Goal: Task Accomplishment & Management: Use online tool/utility

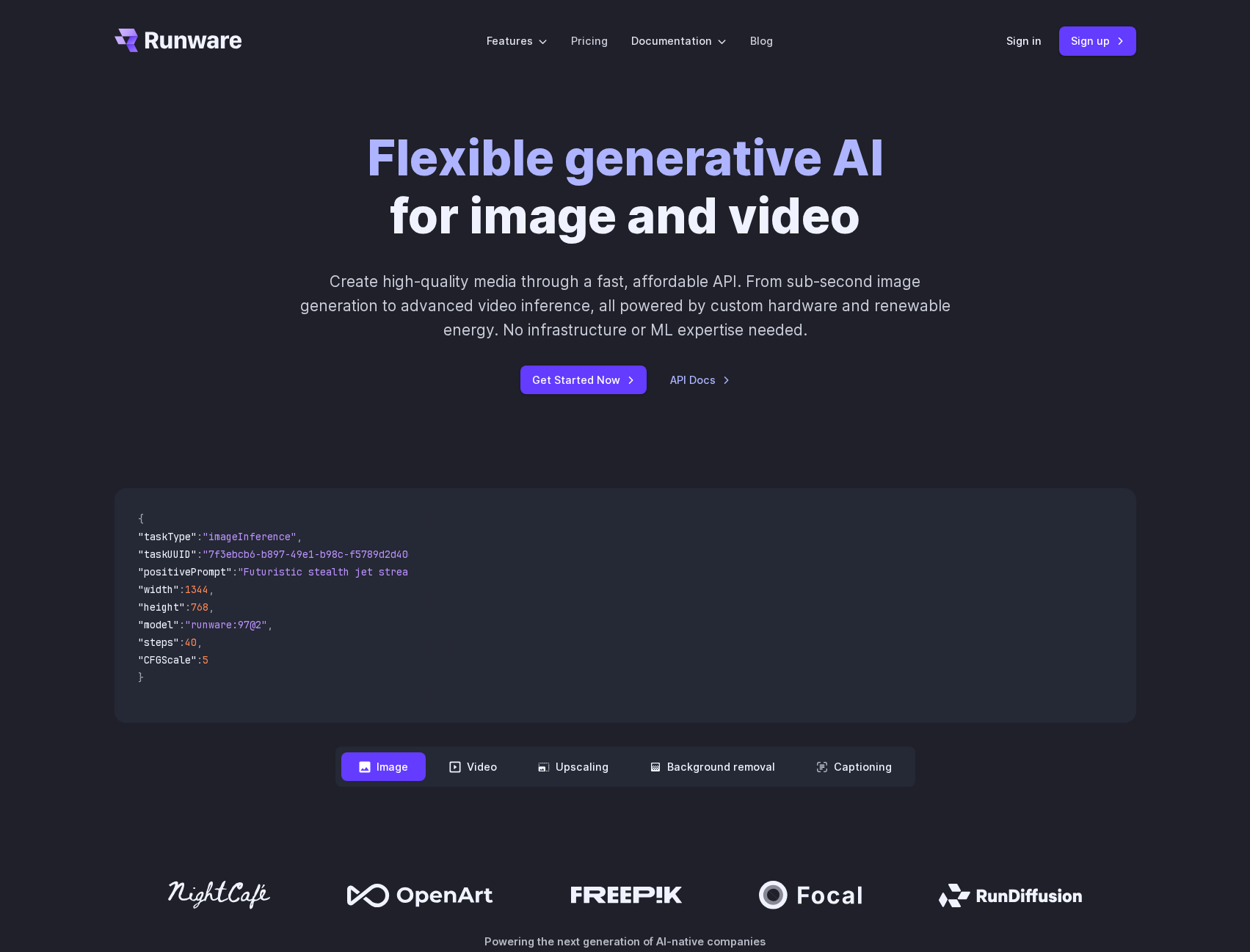
click at [1007, 29] on div "Sign in Sign up" at bounding box center [1071, 41] width 130 height 28
click at [1013, 36] on link "Sign in" at bounding box center [1023, 41] width 35 height 17
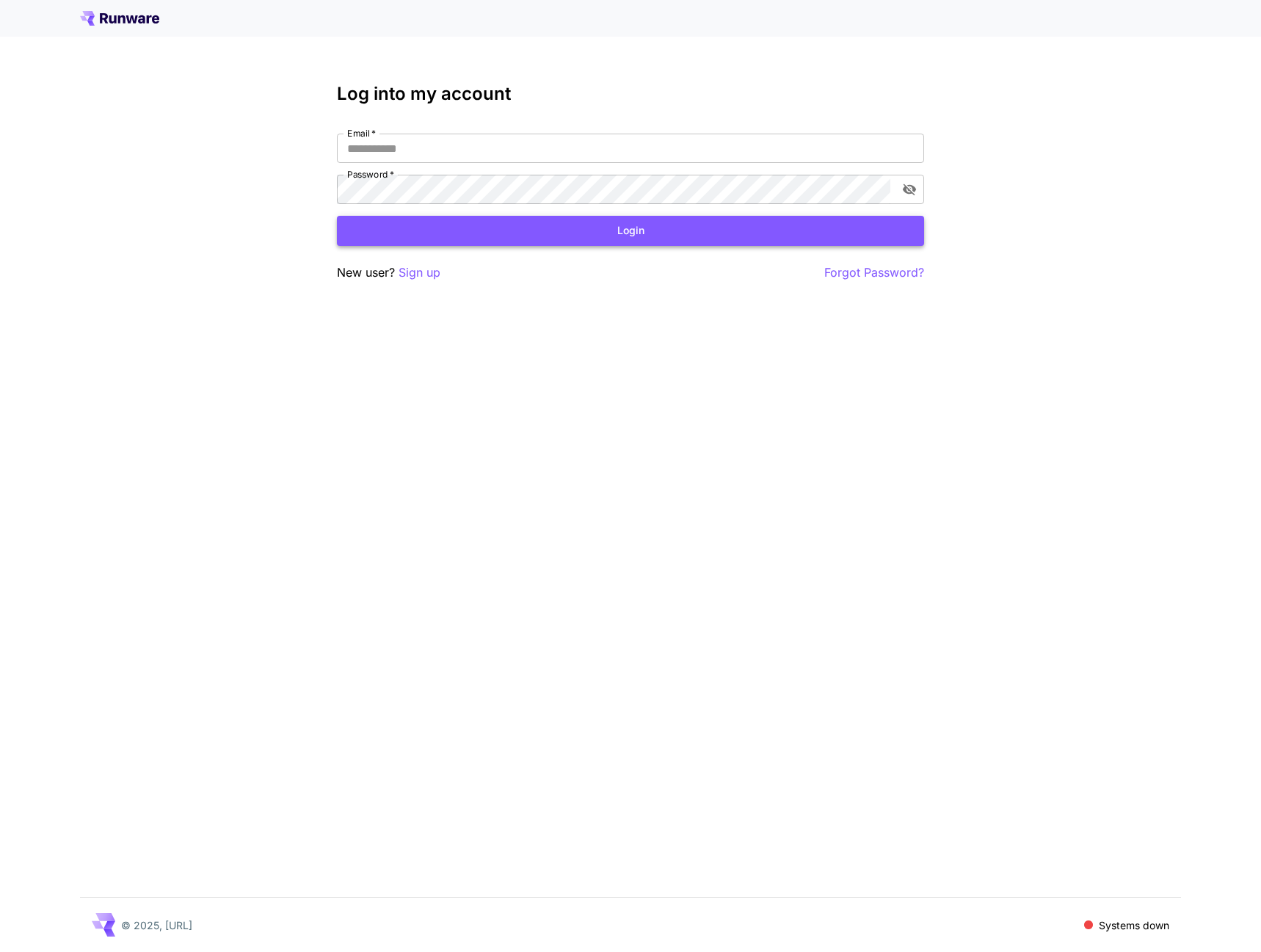
type input "**********"
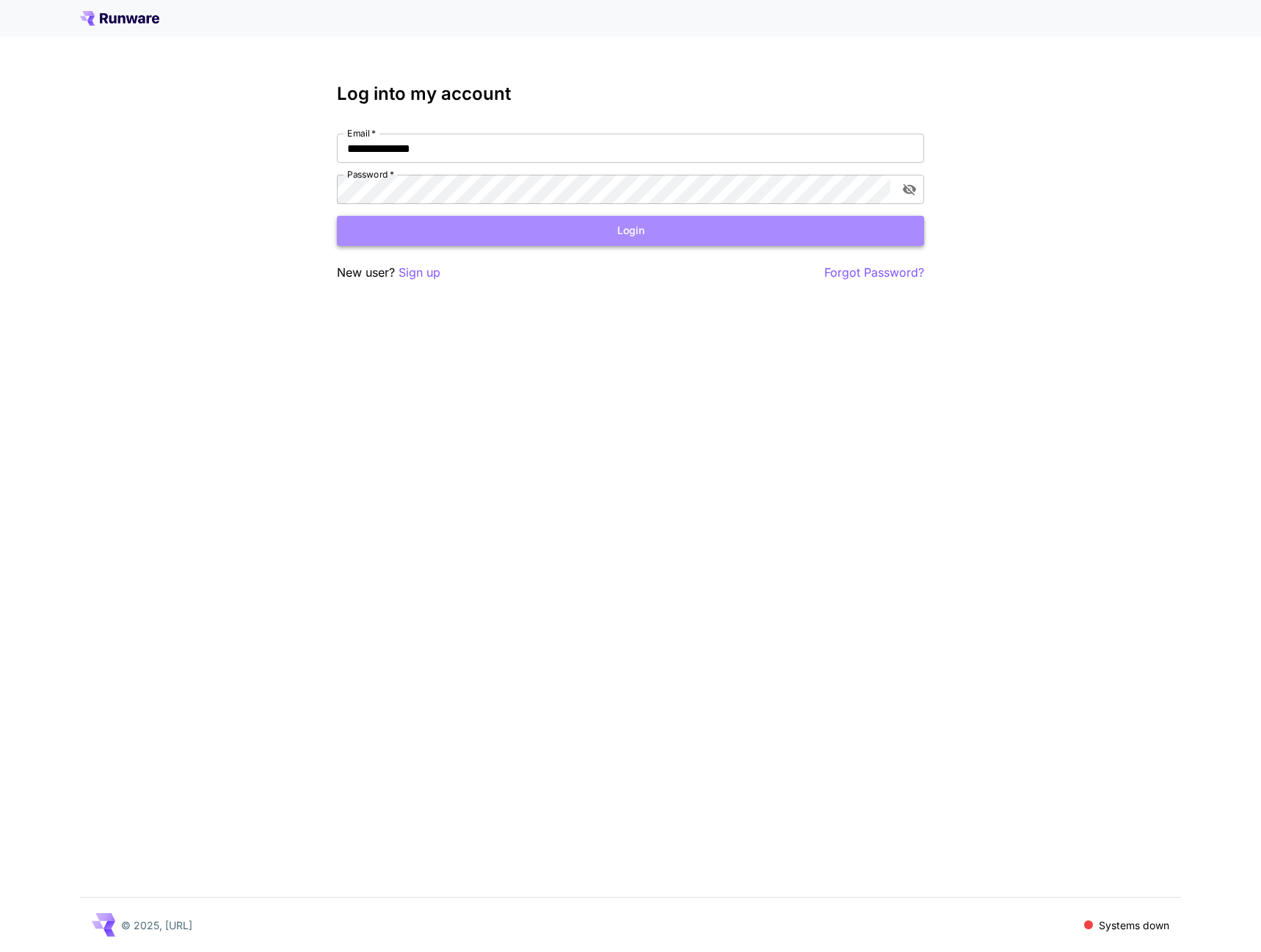
click at [573, 231] on button "Login" at bounding box center [630, 230] width 587 height 30
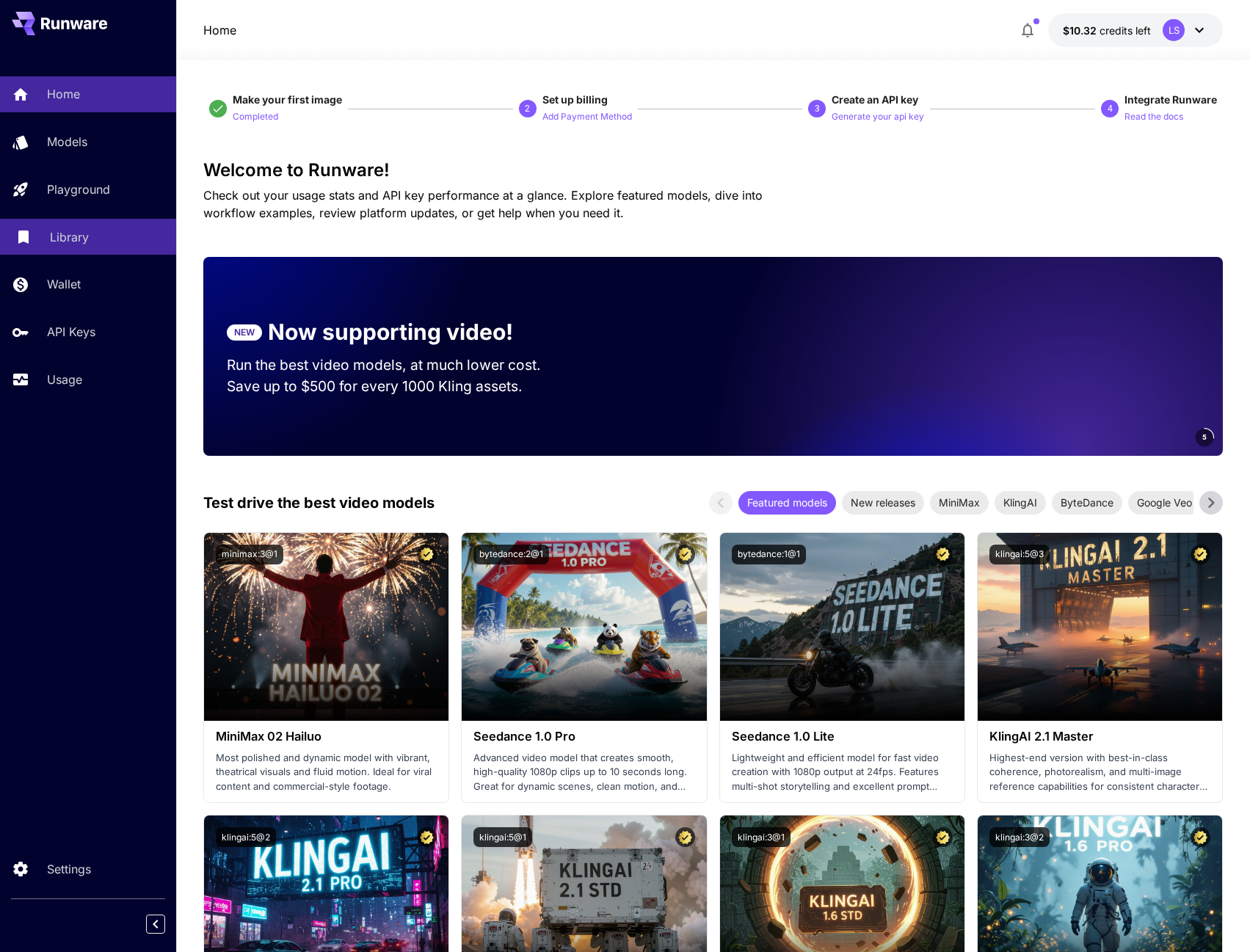
click at [81, 235] on p "Library" at bounding box center [69, 236] width 39 height 18
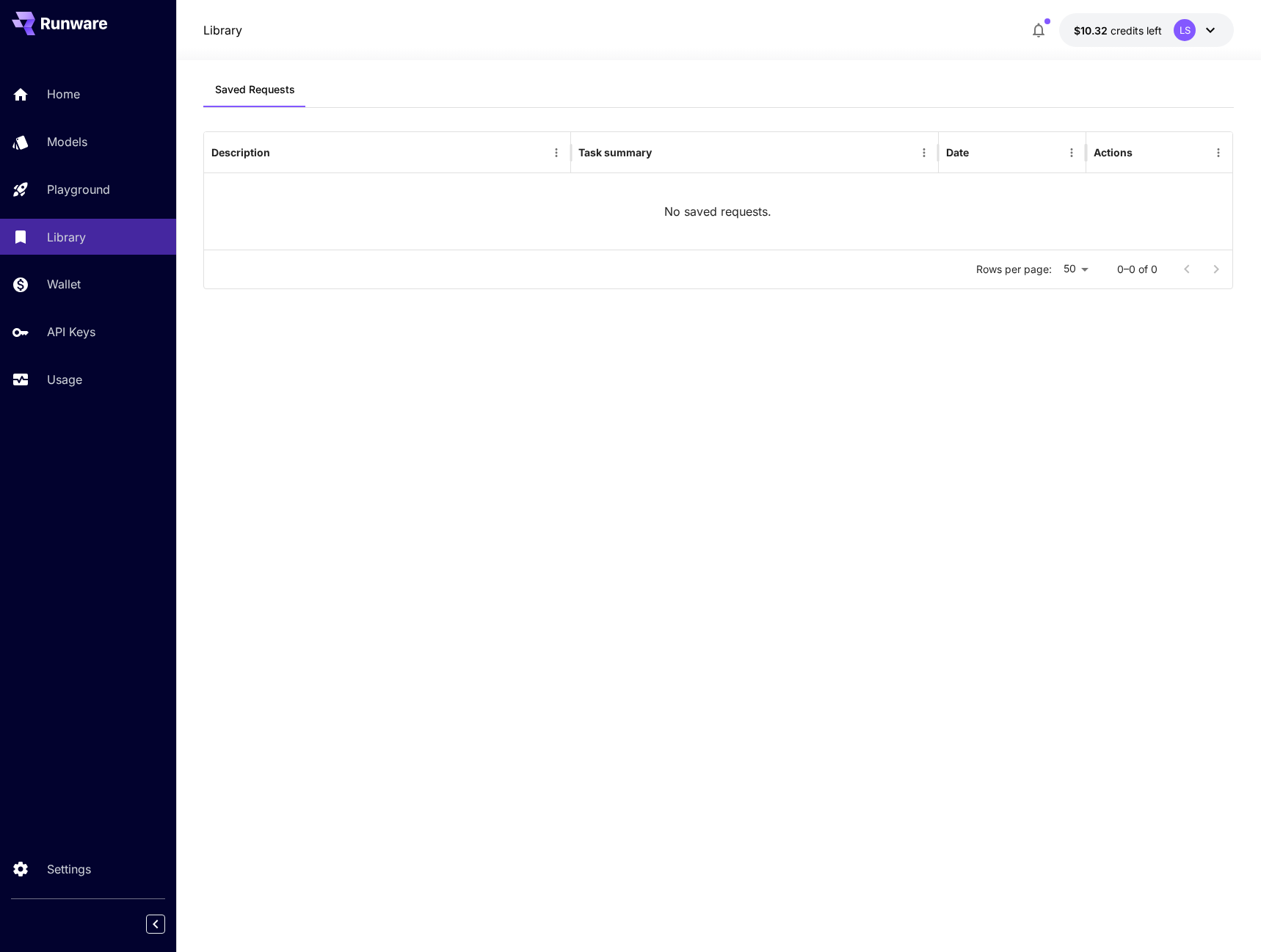
click at [746, 448] on div "Saved Requests Description Task summary Date Actions No saved requests. Rows pe…" at bounding box center [719, 495] width 1031 height 847
click at [651, 217] on div "No saved requests." at bounding box center [718, 211] width 1028 height 77
